Goal: Task Accomplishment & Management: Manage account settings

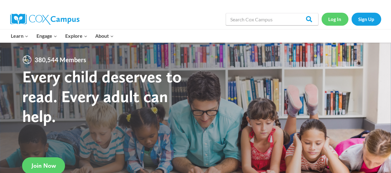
click at [342, 19] on link "Log In" at bounding box center [334, 19] width 27 height 13
click at [334, 21] on link "Log In" at bounding box center [334, 19] width 27 height 13
